Goal: Transaction & Acquisition: Purchase product/service

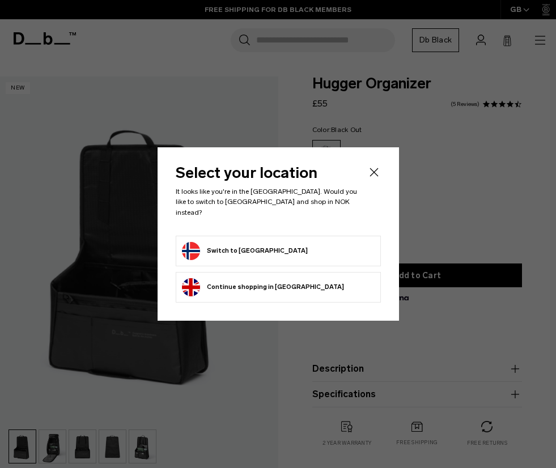
click at [213, 251] on button "Switch to [GEOGRAPHIC_DATA]" at bounding box center [245, 251] width 126 height 18
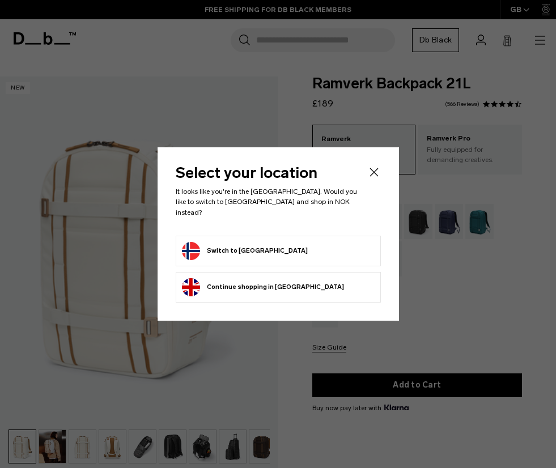
click at [246, 245] on button "Switch to [GEOGRAPHIC_DATA]" at bounding box center [245, 251] width 126 height 18
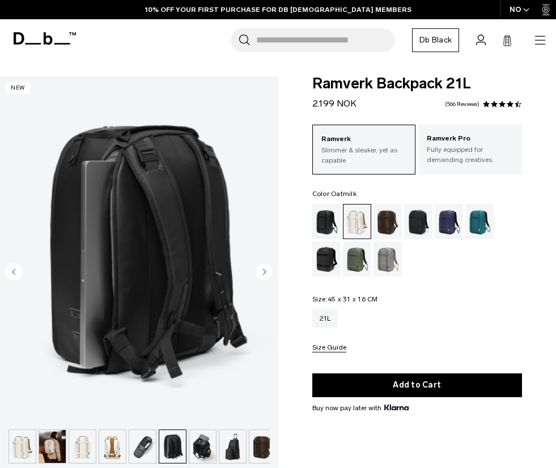
scroll to position [0, 150]
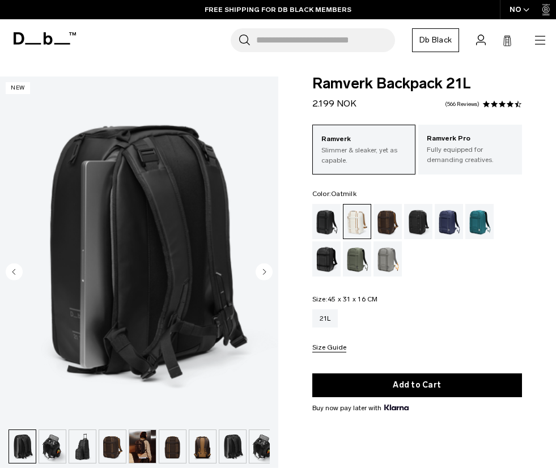
click at [267, 269] on circle "Next slide" at bounding box center [263, 271] width 17 height 17
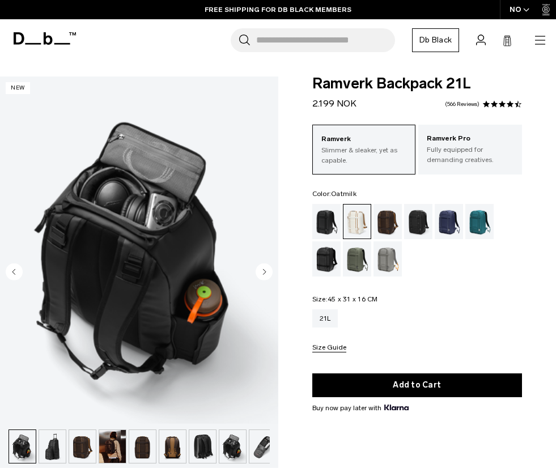
scroll to position [0, 0]
